Goal: Find specific page/section: Find specific page/section

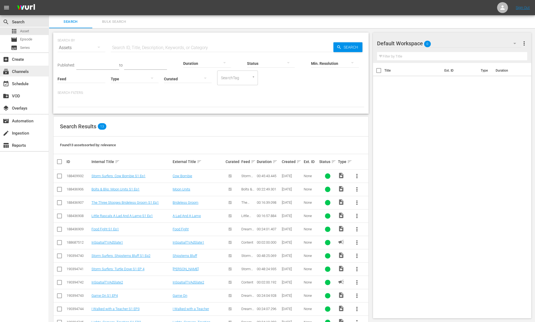
click at [21, 72] on div "subscriptions Channels" at bounding box center [15, 70] width 30 height 5
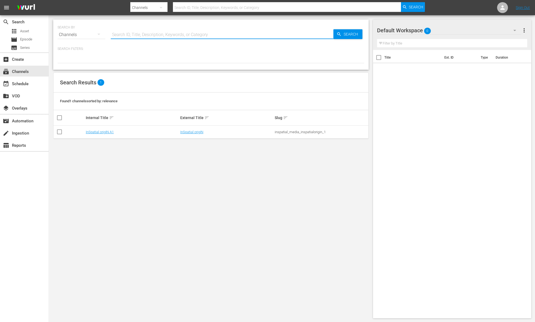
click at [128, 34] on input "text" at bounding box center [222, 34] width 222 height 13
type input "w"
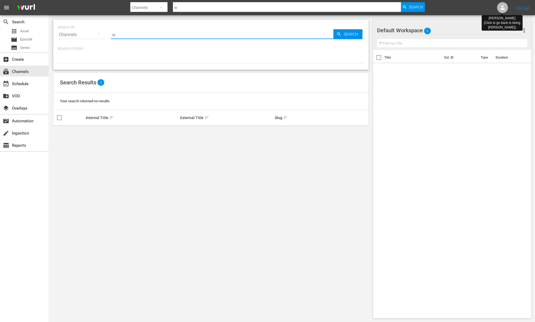
type input "w"
click at [500, 8] on icon at bounding box center [502, 7] width 7 height 7
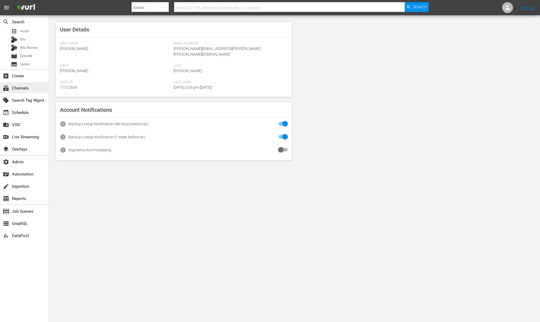
click at [28, 89] on div "subscriptions Channels" at bounding box center [15, 87] width 30 height 5
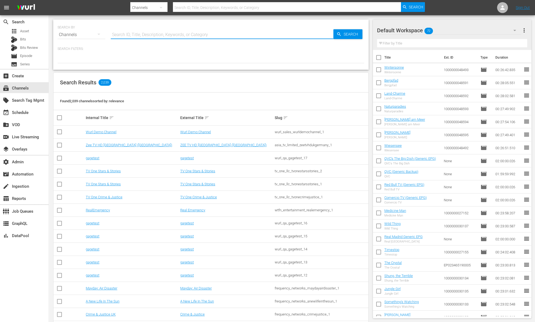
click at [157, 36] on input "text" at bounding box center [222, 34] width 222 height 13
type input "weshort"
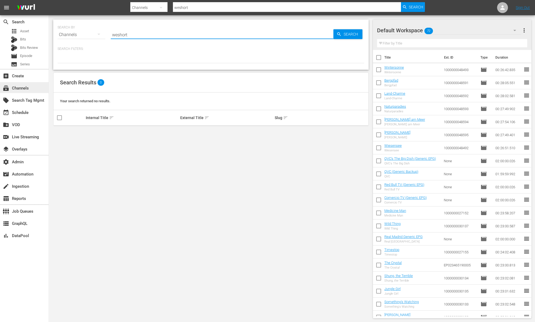
click at [32, 88] on div "subscriptions Channels" at bounding box center [24, 87] width 49 height 11
click at [133, 35] on input "weshort" at bounding box center [222, 34] width 222 height 13
type input "we short"
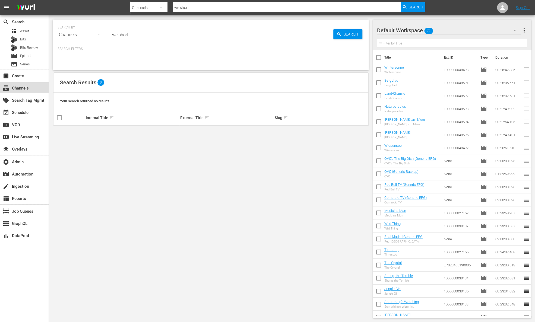
click at [36, 90] on div "subscriptions Channels" at bounding box center [24, 87] width 49 height 11
